Goal: Task Accomplishment & Management: Complete application form

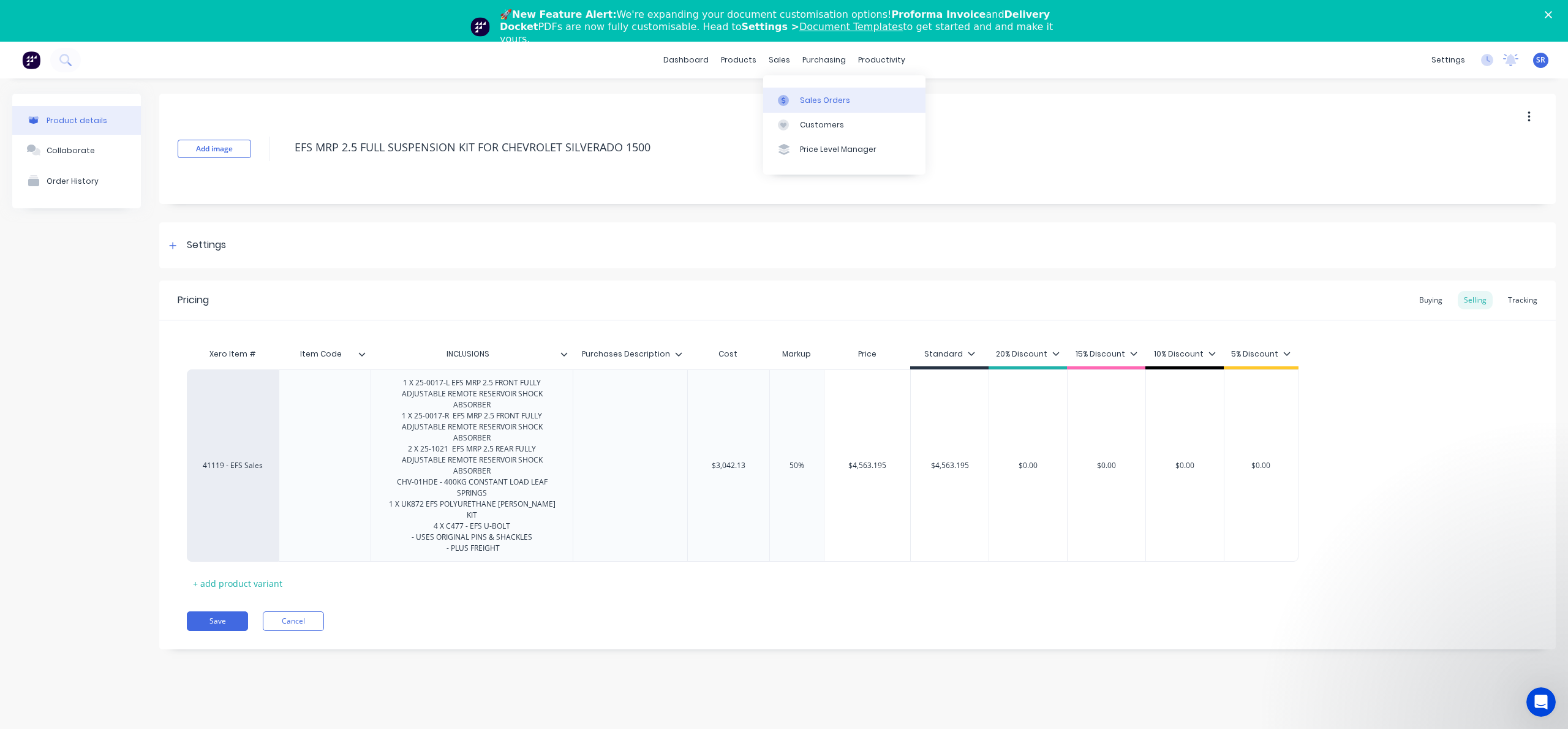
click at [807, 103] on div "Sales Orders" at bounding box center [825, 100] width 50 height 11
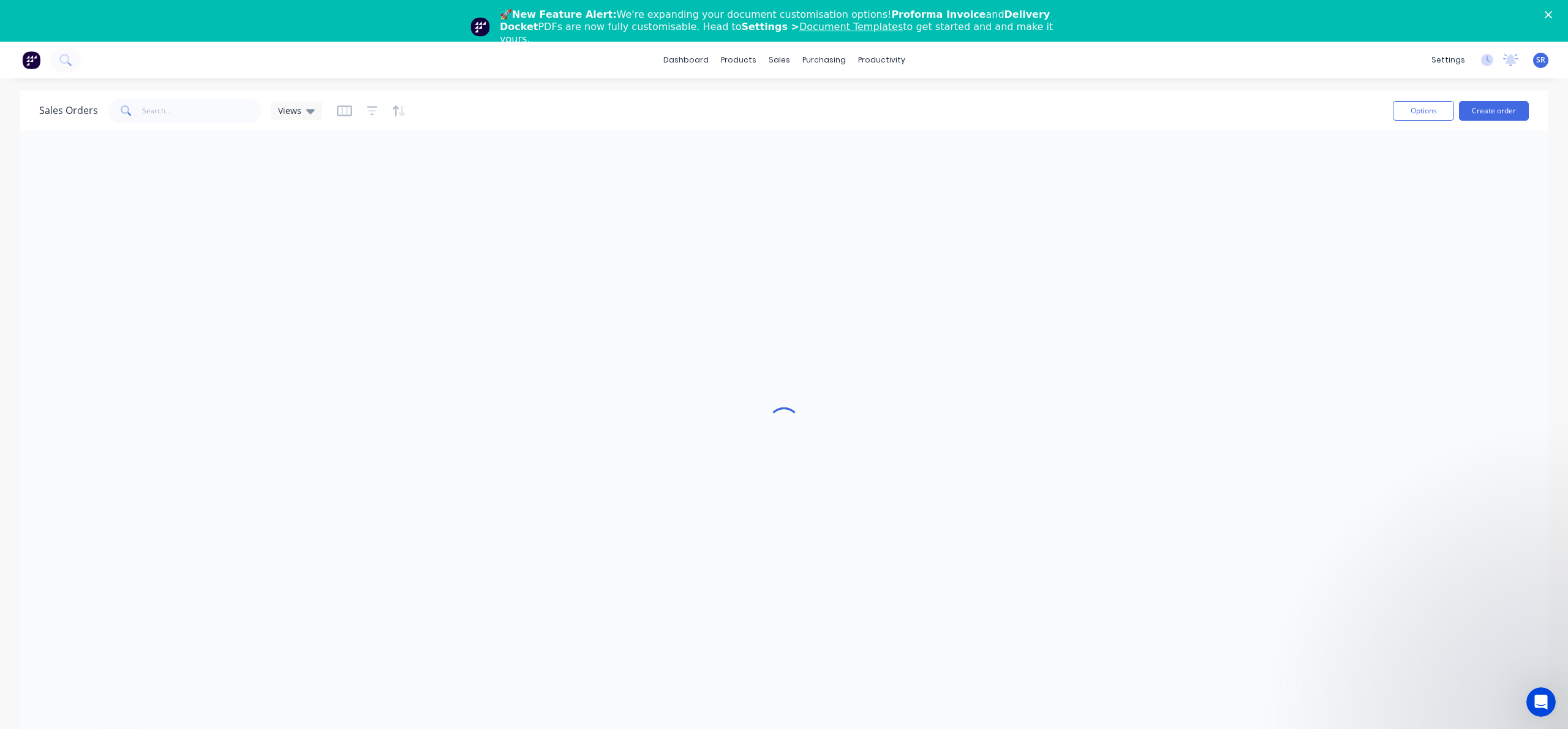
click at [36, 59] on img at bounding box center [31, 60] width 18 height 18
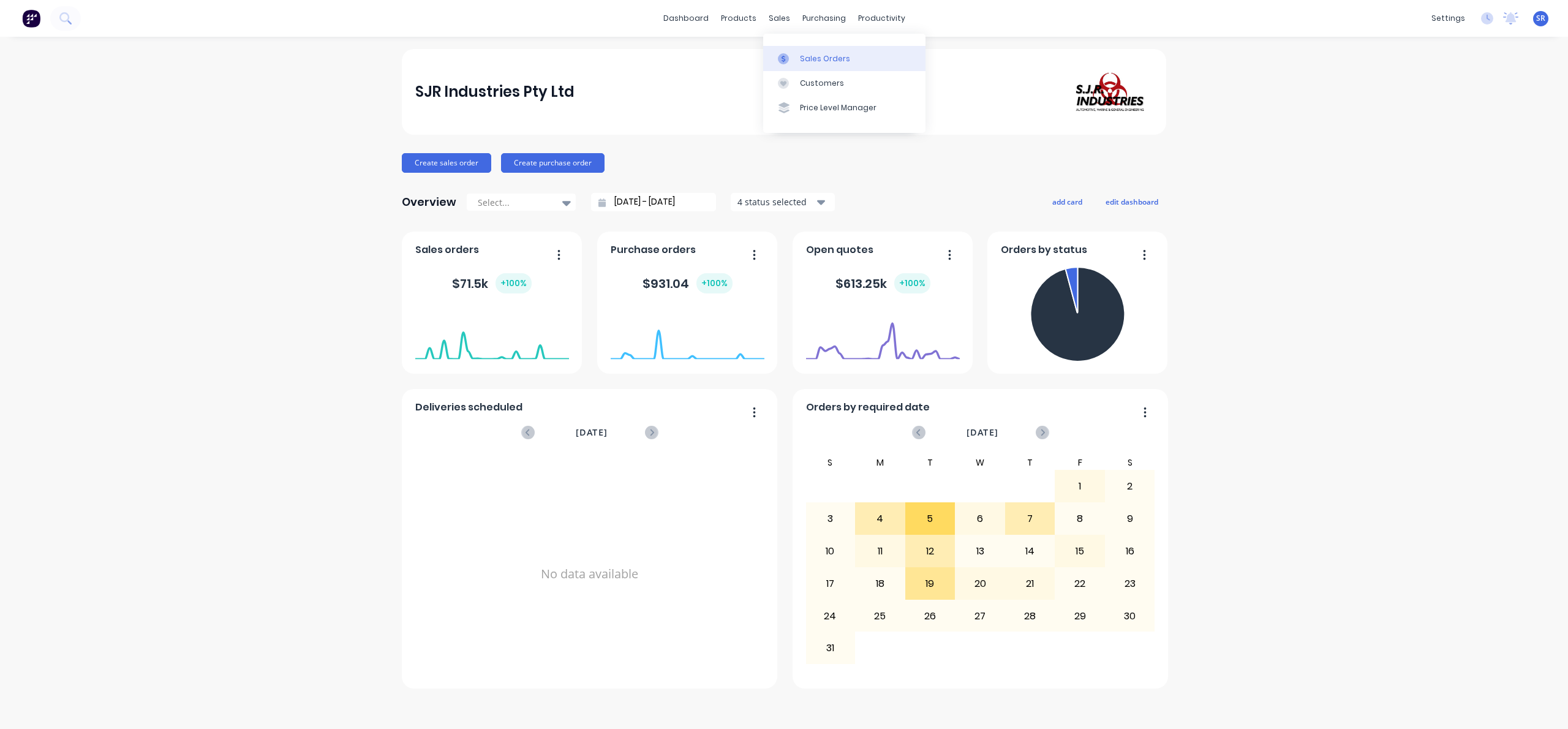
click at [825, 56] on div "Sales Orders" at bounding box center [825, 59] width 50 height 11
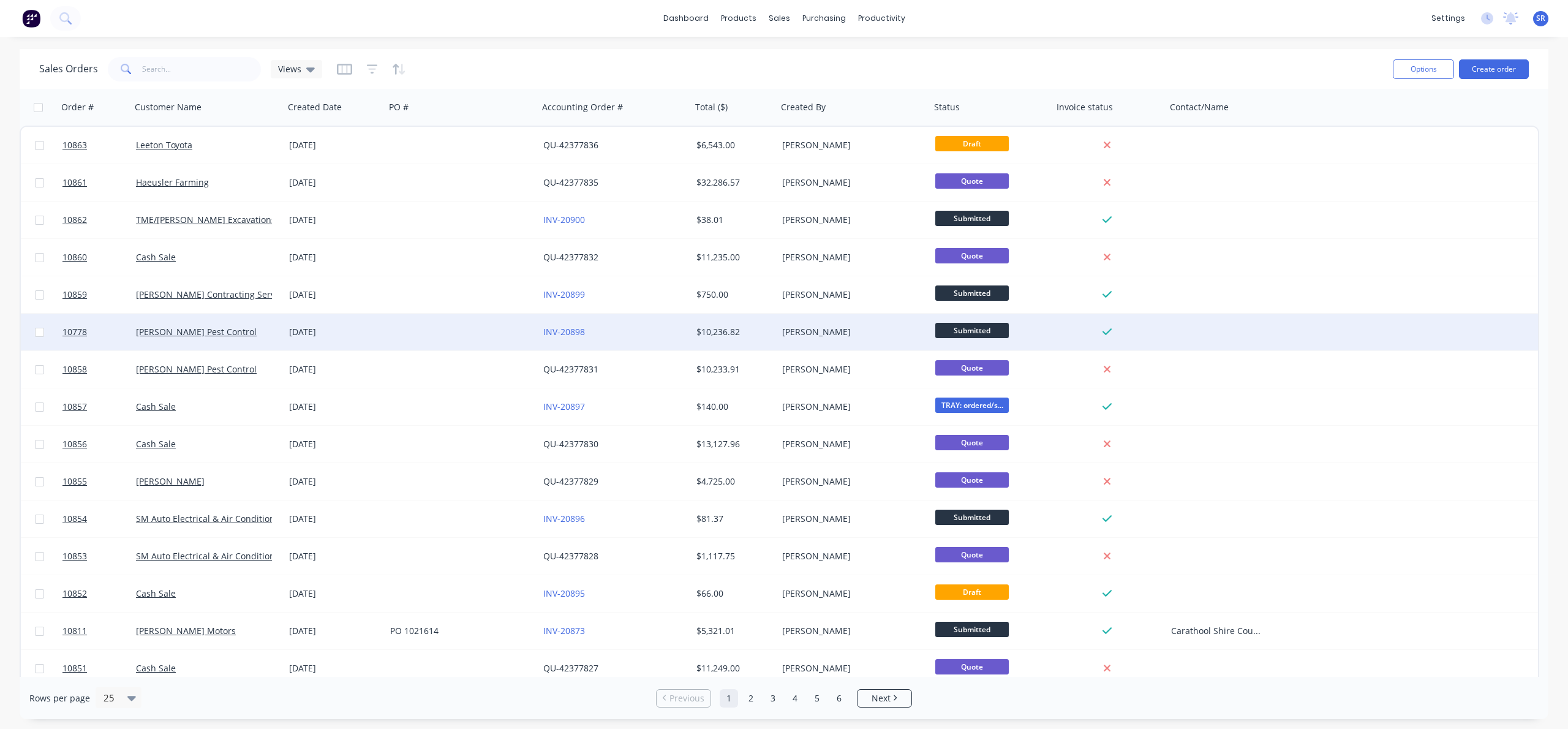
click at [260, 345] on div "[PERSON_NAME] Pest Control" at bounding box center [208, 332] width 153 height 37
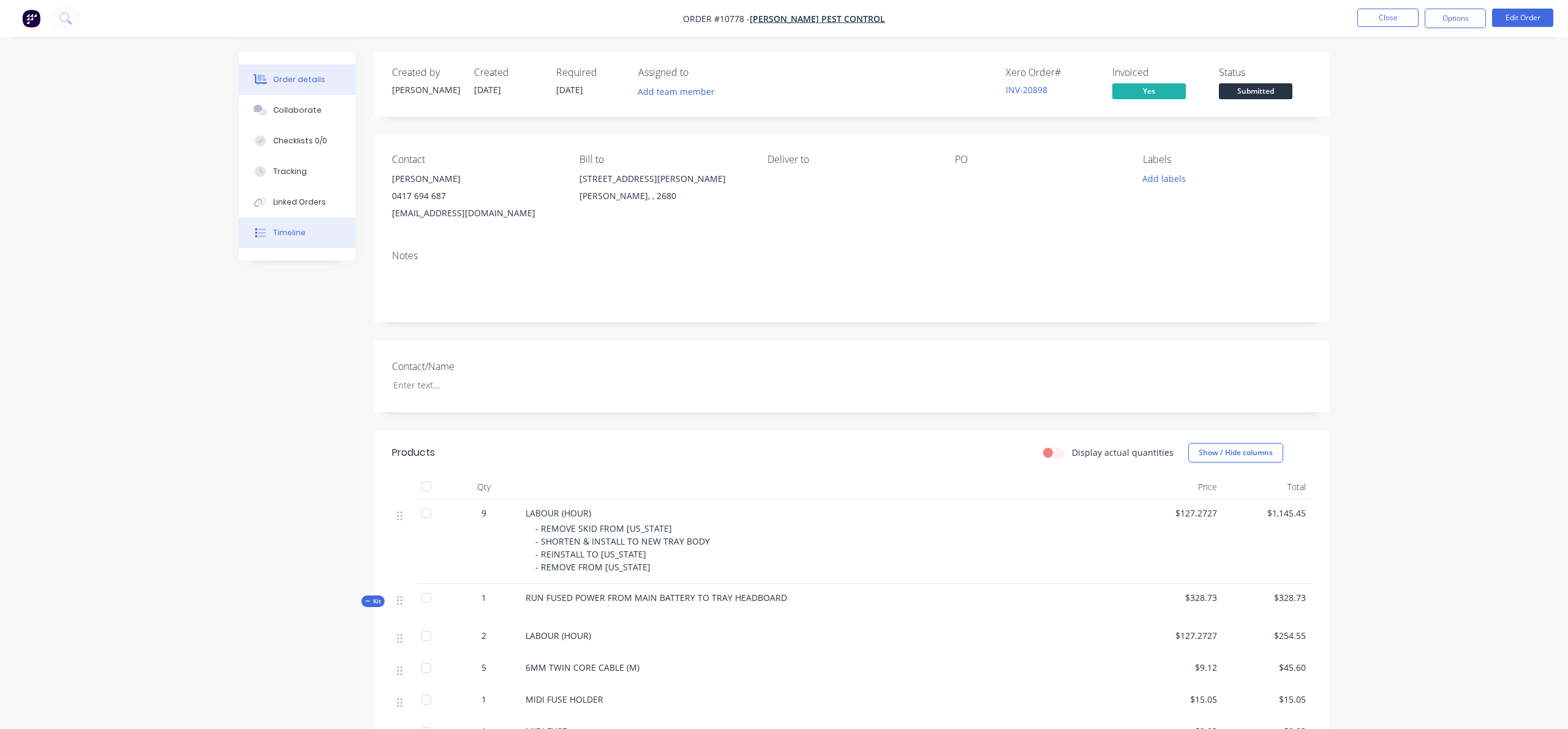
click at [299, 225] on button "Timeline" at bounding box center [297, 232] width 117 height 31
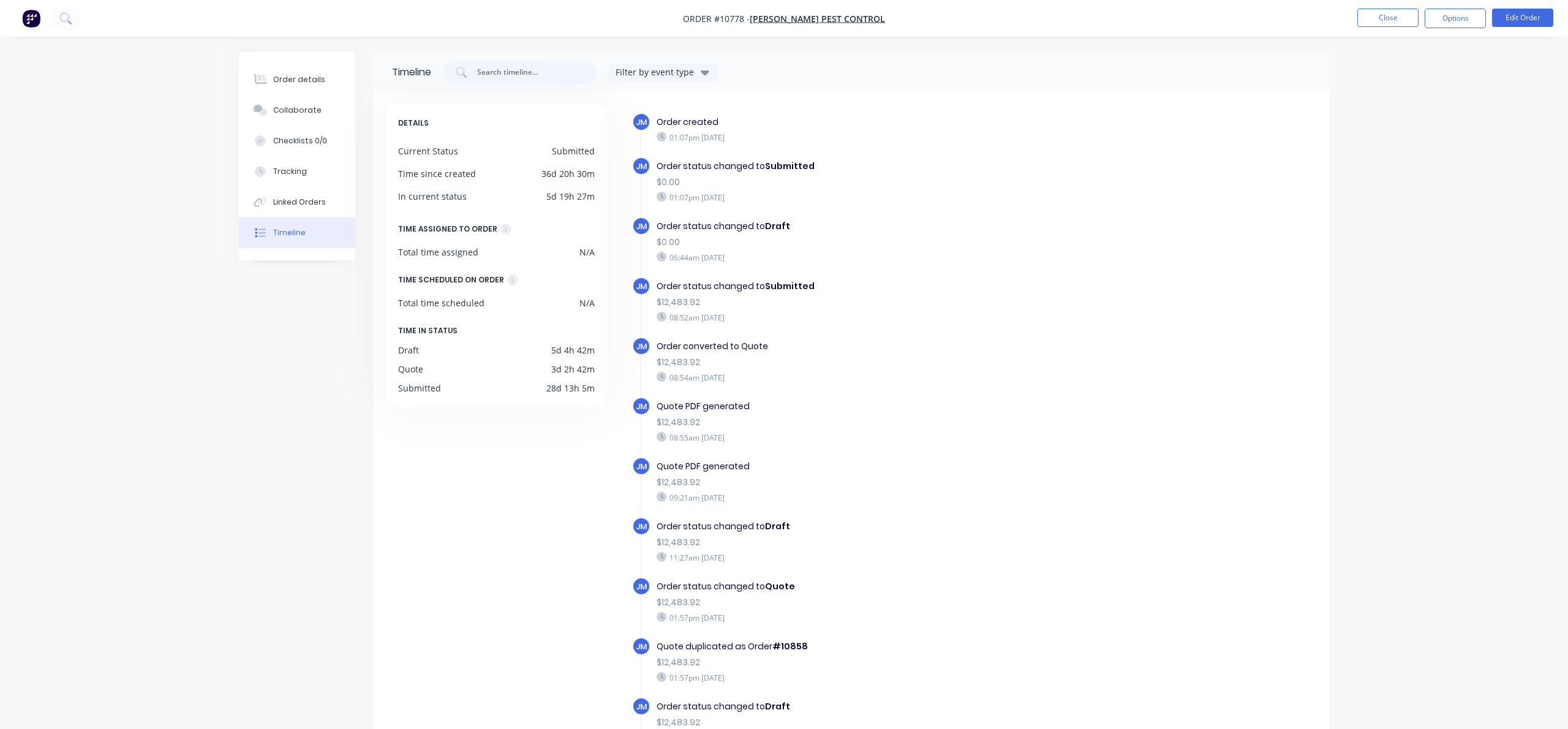
click at [24, 13] on img "button" at bounding box center [31, 18] width 18 height 18
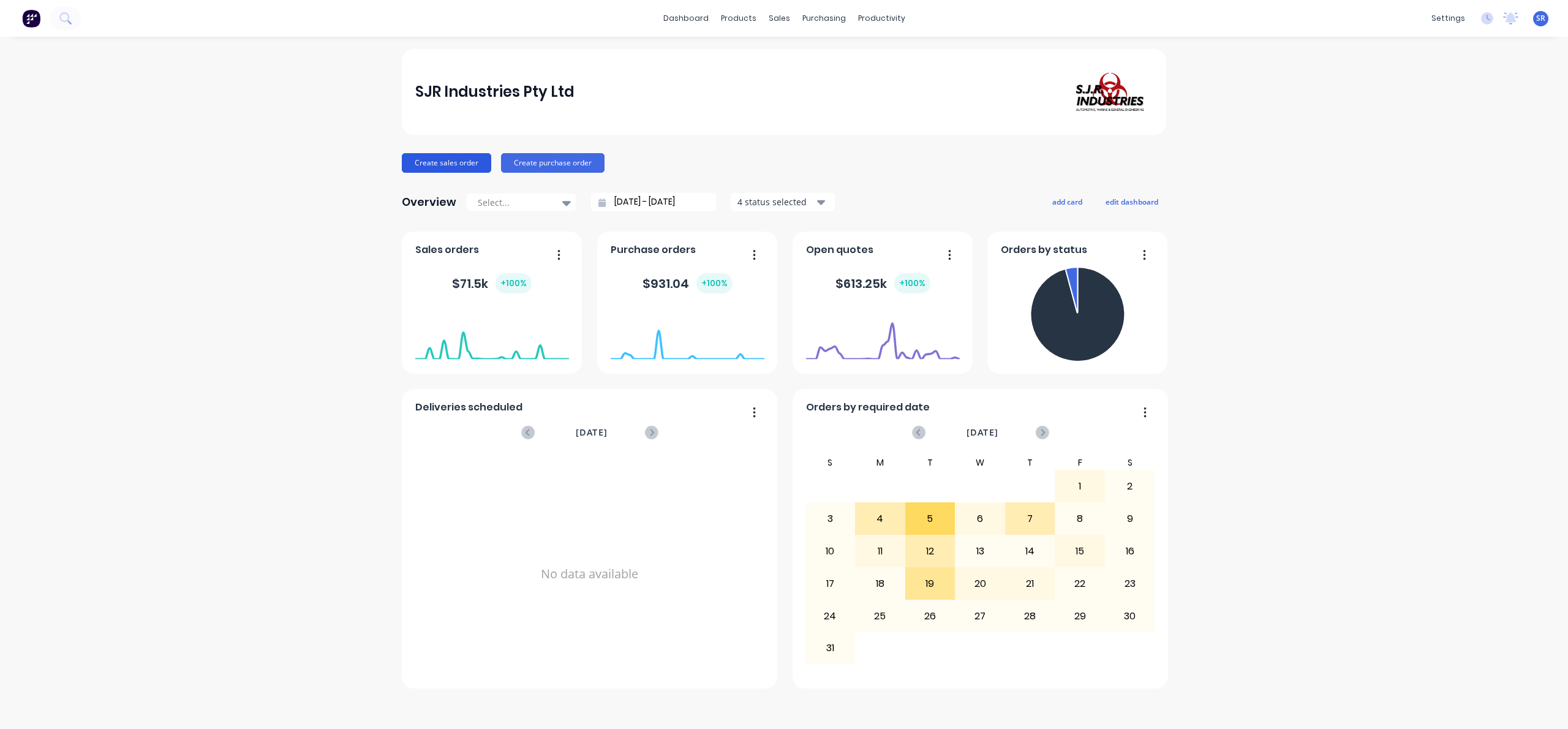
click at [446, 159] on button "Create sales order" at bounding box center [446, 162] width 89 height 20
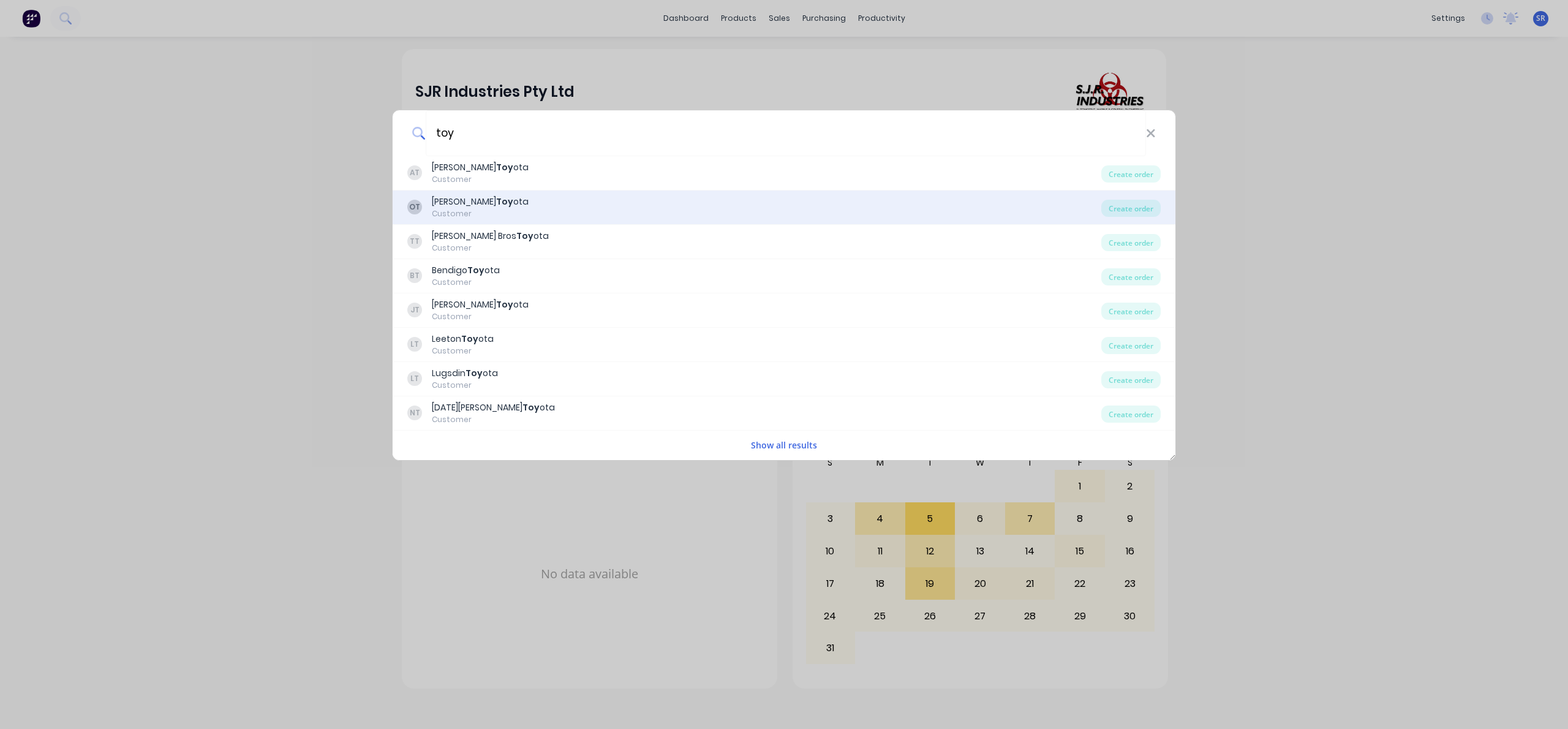
type input "toy"
click at [453, 203] on div "[PERSON_NAME]" at bounding box center [480, 202] width 97 height 13
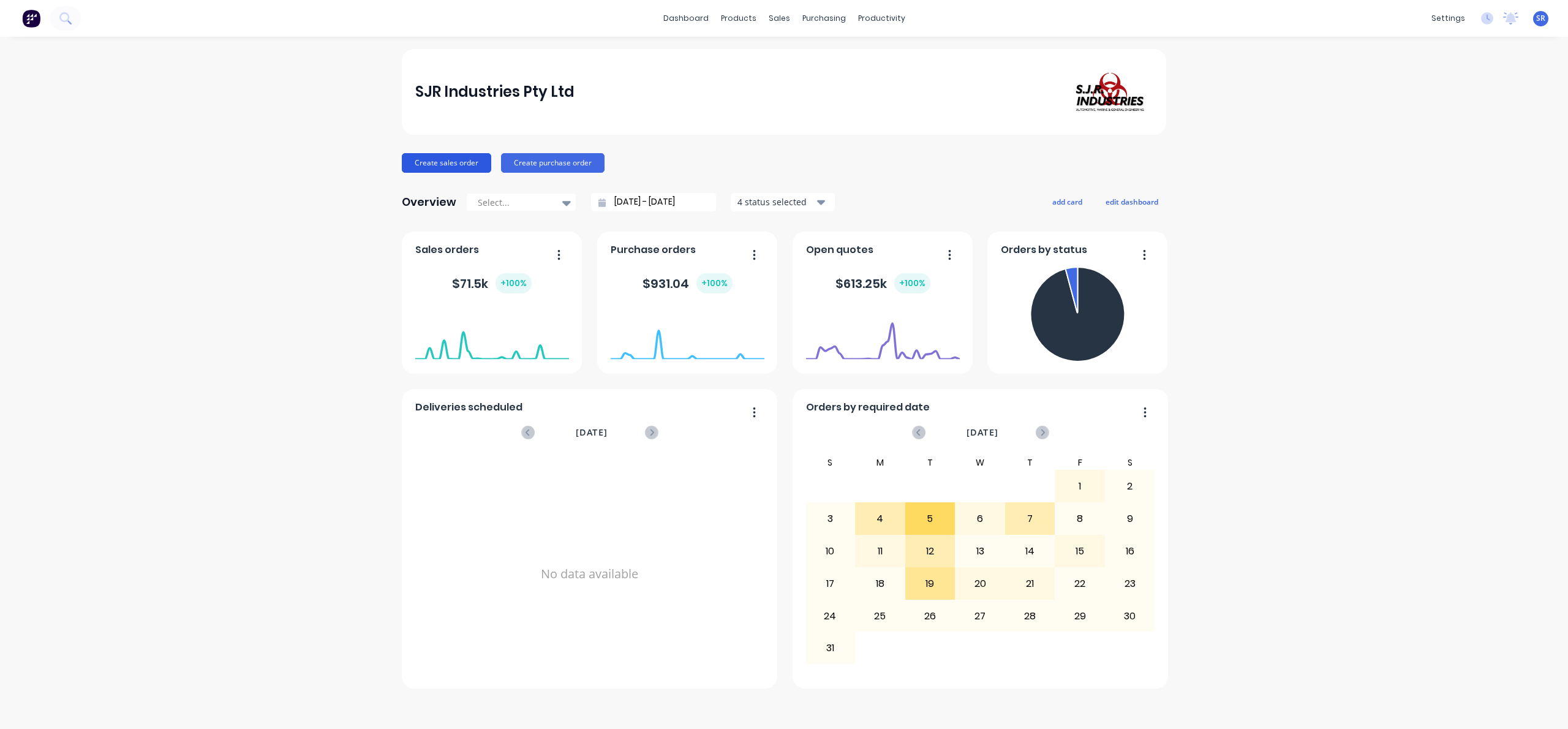
click at [442, 166] on button "Create sales order" at bounding box center [446, 162] width 89 height 20
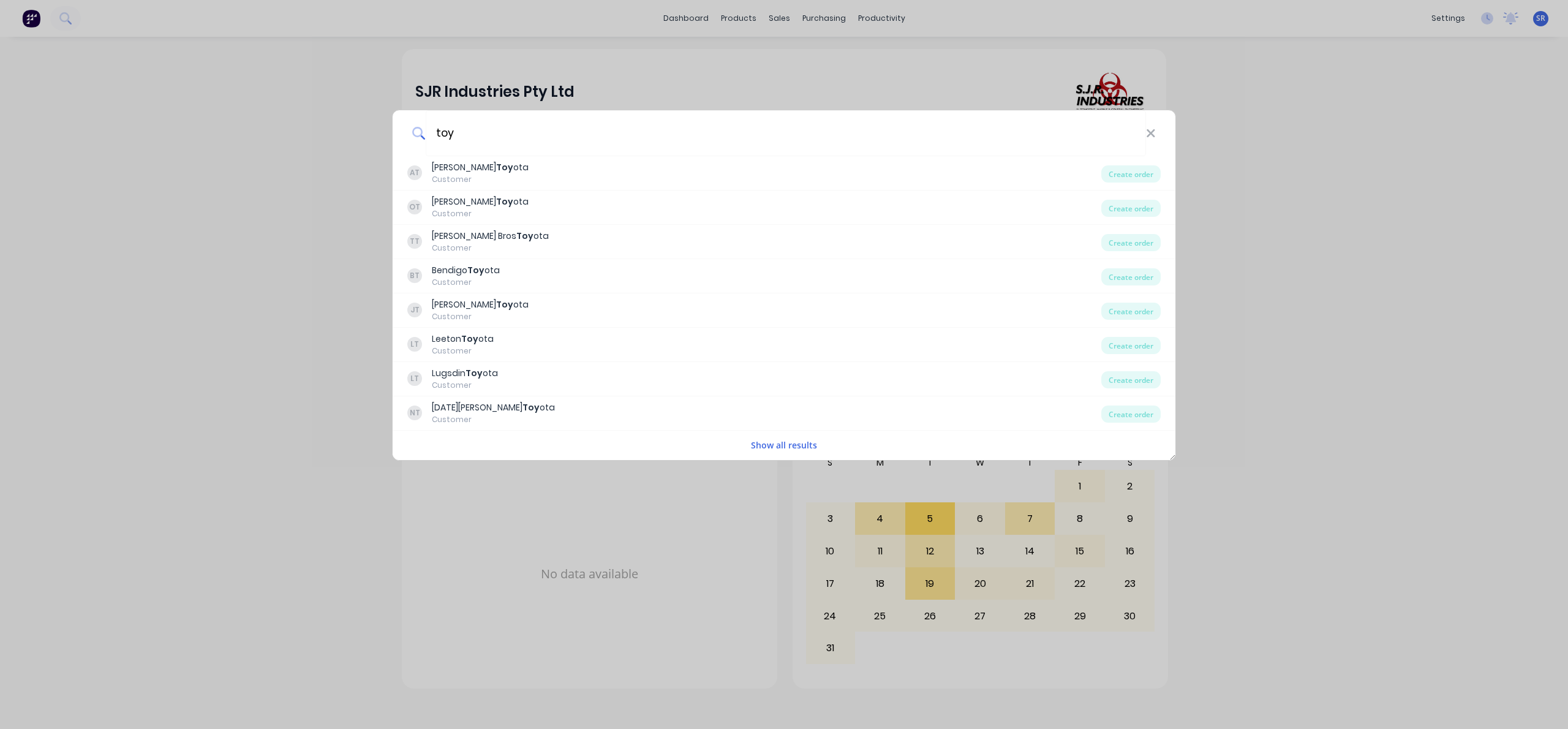
type input "toy"
click at [1213, 201] on div "toy AT [PERSON_NAME] Toy ota Customer Create order OT [PERSON_NAME] Toy ota Cus…" at bounding box center [784, 364] width 1568 height 729
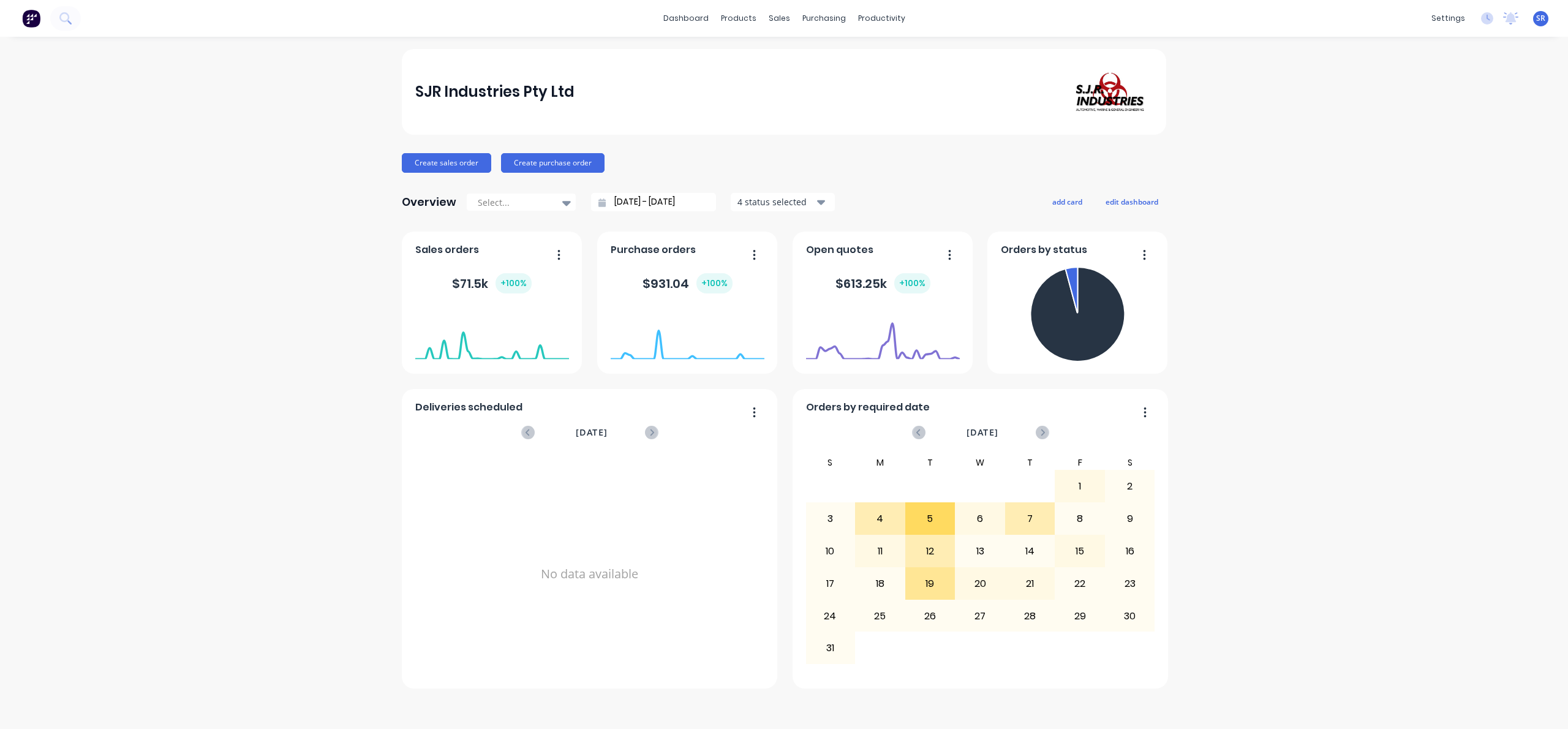
click at [273, 178] on div "SJR Industries Pty Ltd Create sales order Create purchase order Overview Select…" at bounding box center [784, 383] width 1568 height 667
